Goal: Transaction & Acquisition: Purchase product/service

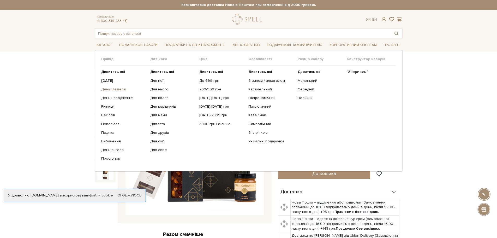
click at [114, 90] on link "День Вчителя" at bounding box center [123, 89] width 45 height 5
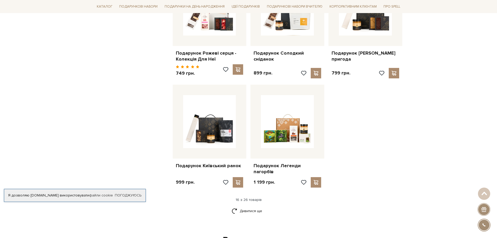
scroll to position [575, 0]
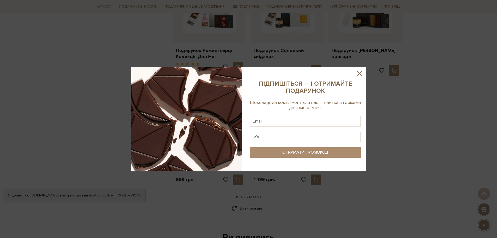
click at [360, 73] on icon at bounding box center [359, 73] width 5 height 5
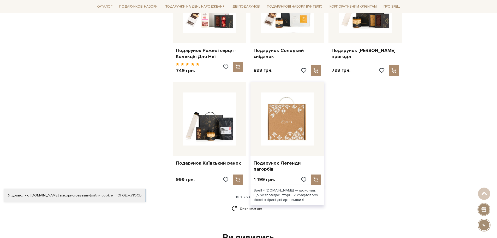
click at [290, 132] on img at bounding box center [287, 118] width 53 height 53
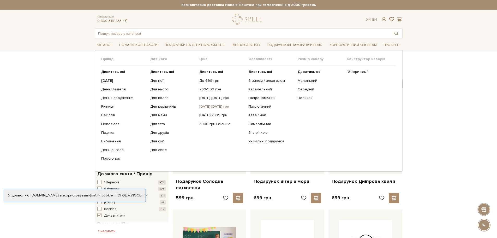
click at [211, 107] on link "[DATE]-[DATE] грн" at bounding box center [222, 106] width 45 height 5
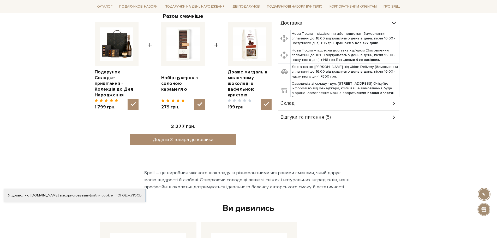
scroll to position [209, 0]
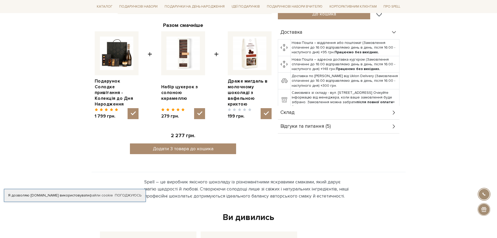
click at [384, 110] on div "Склад" at bounding box center [339, 113] width 122 height 14
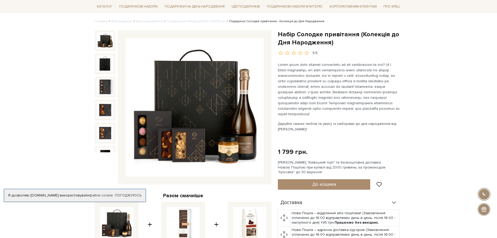
scroll to position [26, 0]
